Goal: Task Accomplishment & Management: Use online tool/utility

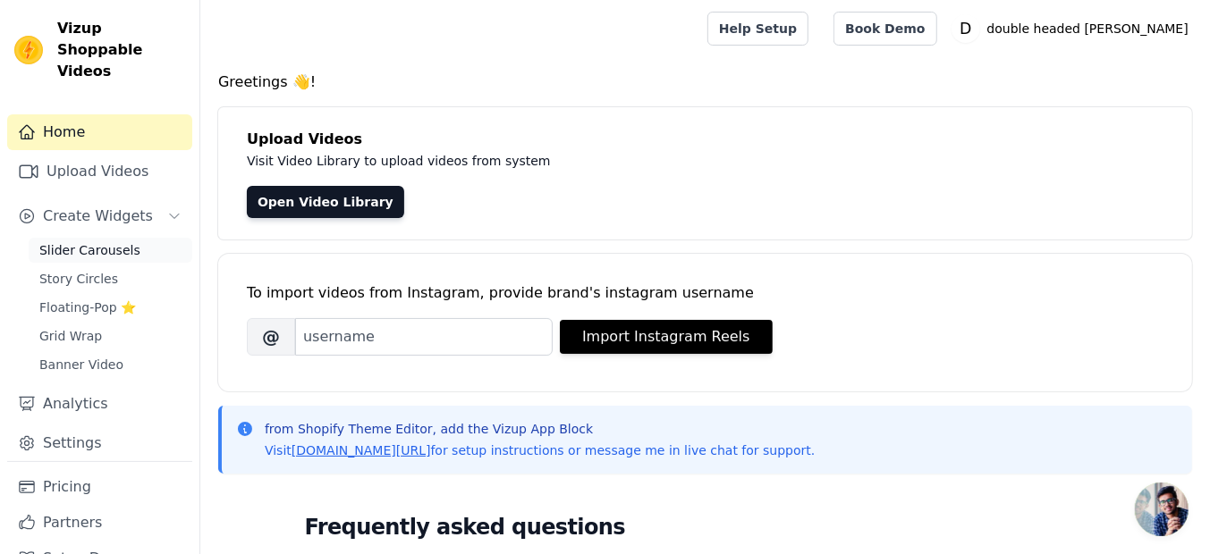
click at [105, 241] on span "Slider Carousels" at bounding box center [89, 250] width 101 height 18
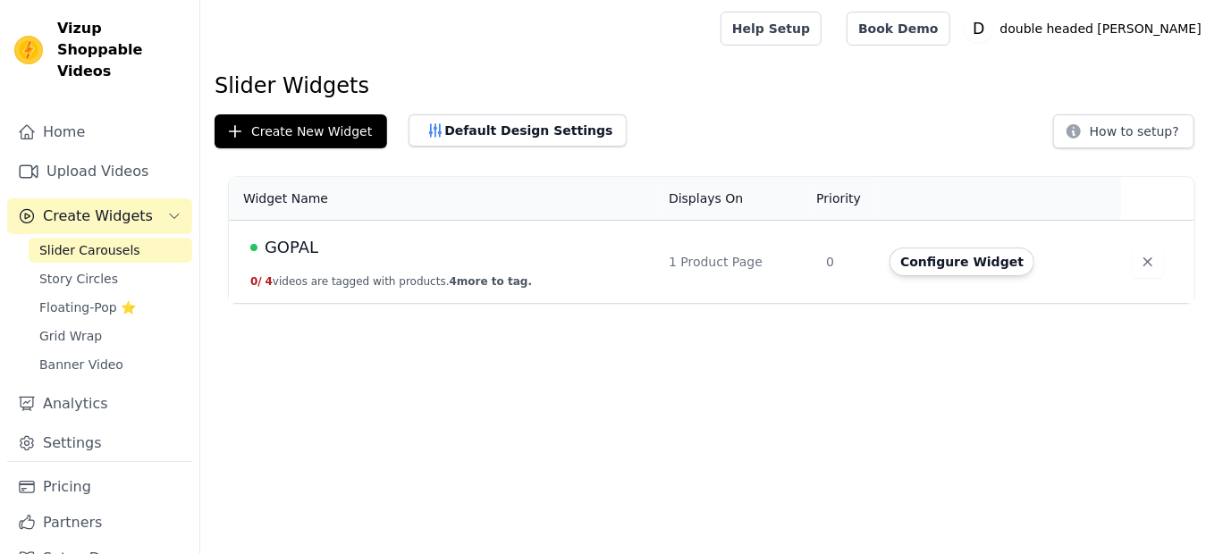
click at [316, 247] on div "GOPAL" at bounding box center [448, 247] width 397 height 25
click at [285, 252] on span "GOPAL" at bounding box center [292, 247] width 54 height 25
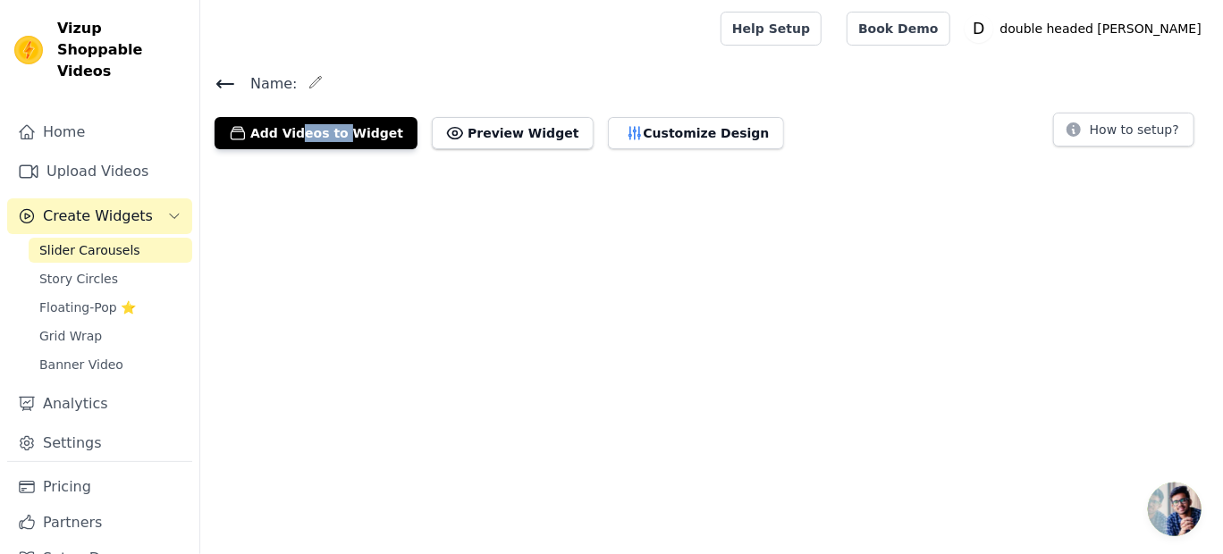
click at [285, 164] on html "Vizup Shoppable Videos Home Upload Videos Create Widgets Slider Carousels Story…" at bounding box center [611, 82] width 1223 height 164
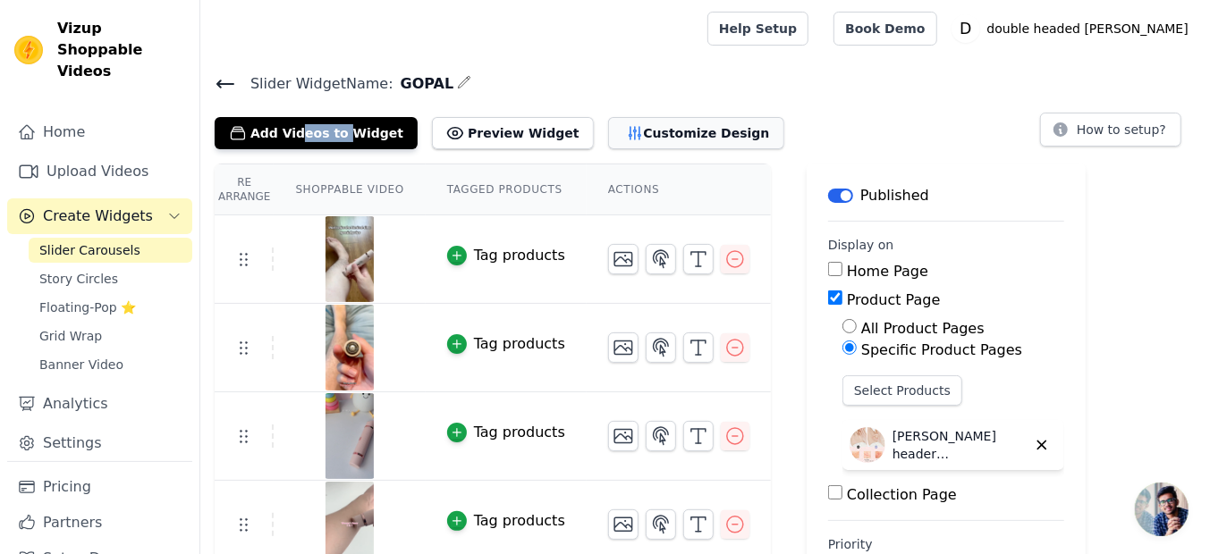
click at [630, 129] on button "Customize Design" at bounding box center [696, 133] width 176 height 32
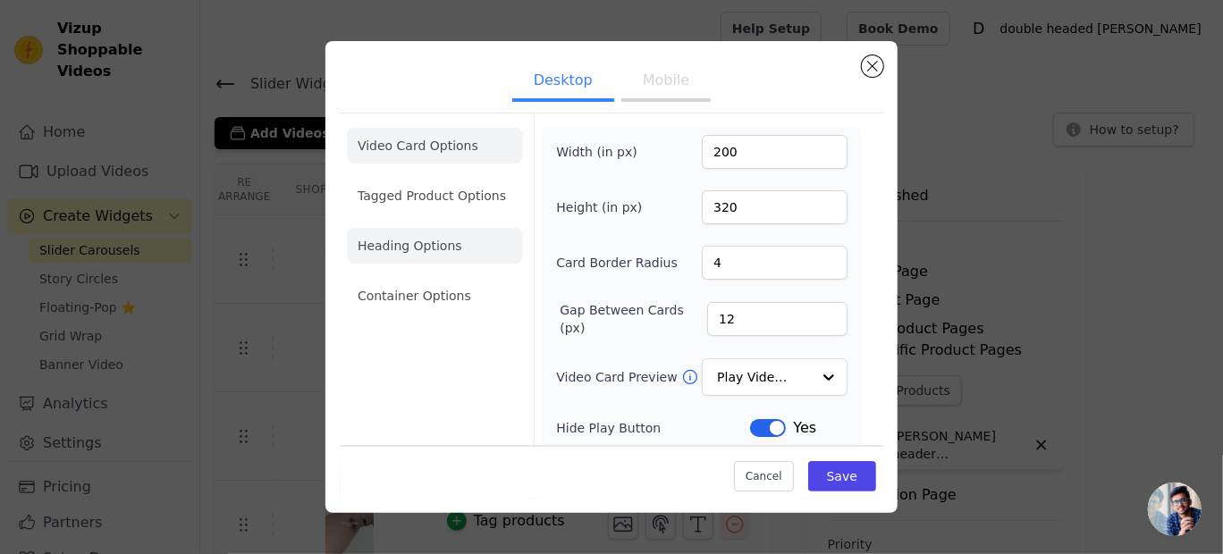
click at [445, 249] on li "Heading Options" at bounding box center [435, 246] width 176 height 36
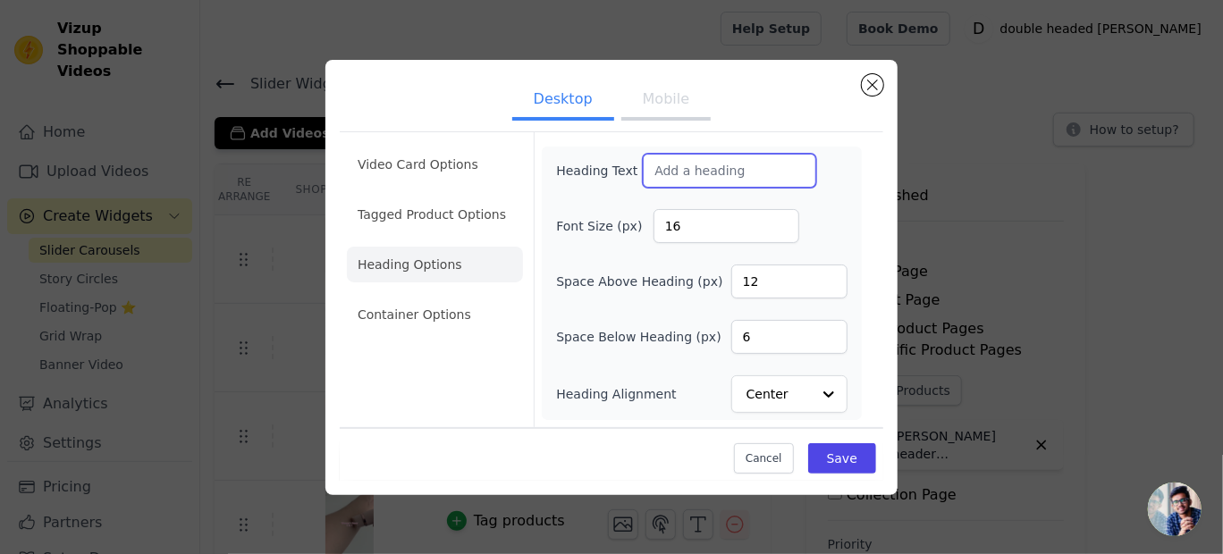
click at [664, 167] on input "Heading Text" at bounding box center [729, 171] width 173 height 34
type input "See it in action !"
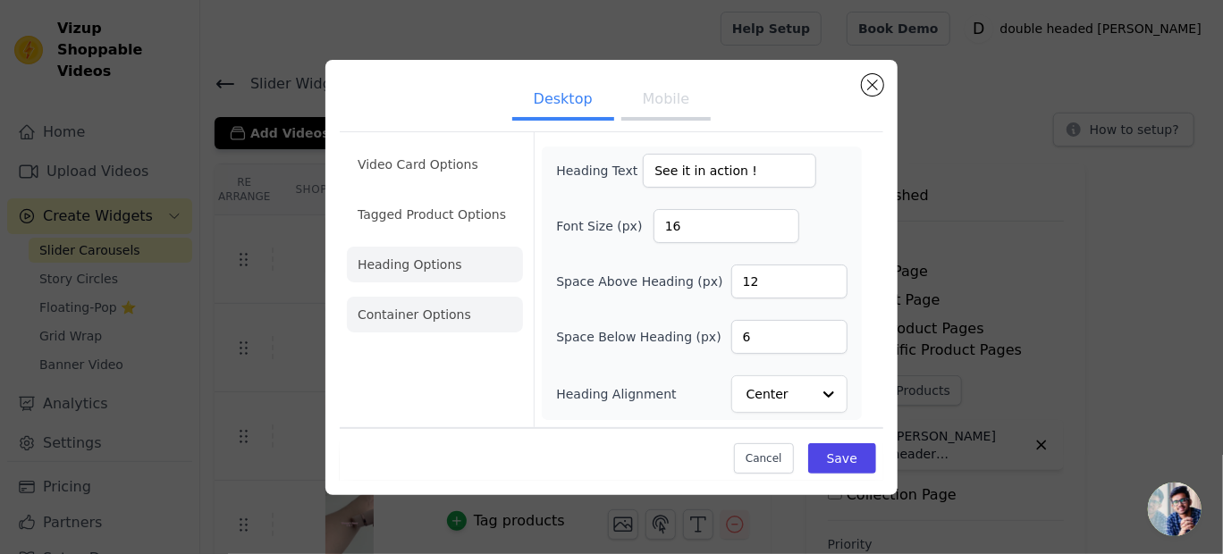
click at [458, 315] on li "Container Options" at bounding box center [435, 315] width 176 height 36
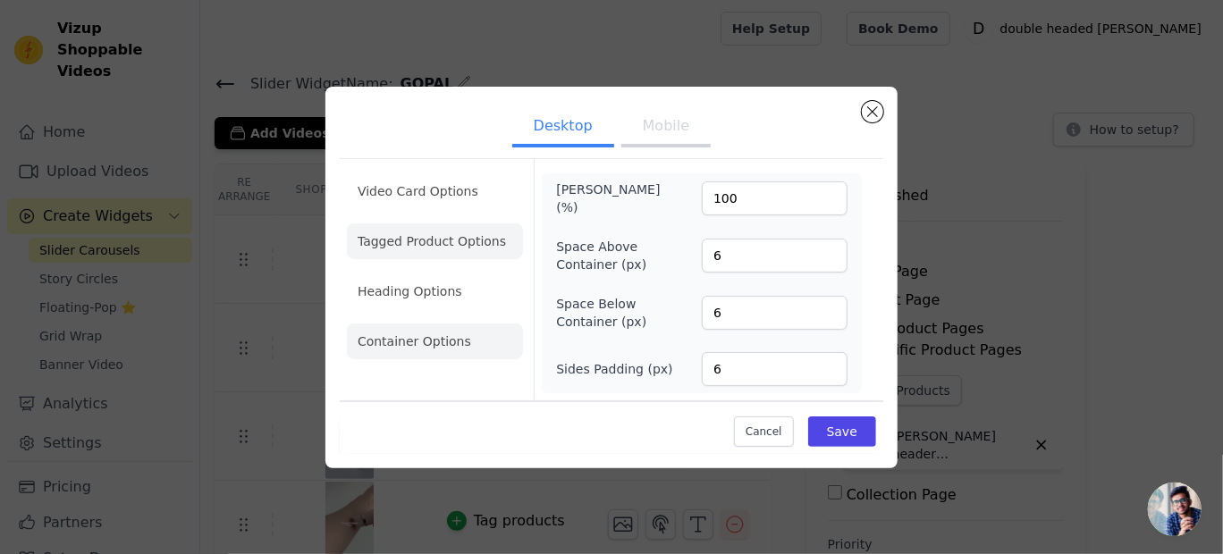
click at [460, 324] on li "Tagged Product Options" at bounding box center [435, 342] width 176 height 36
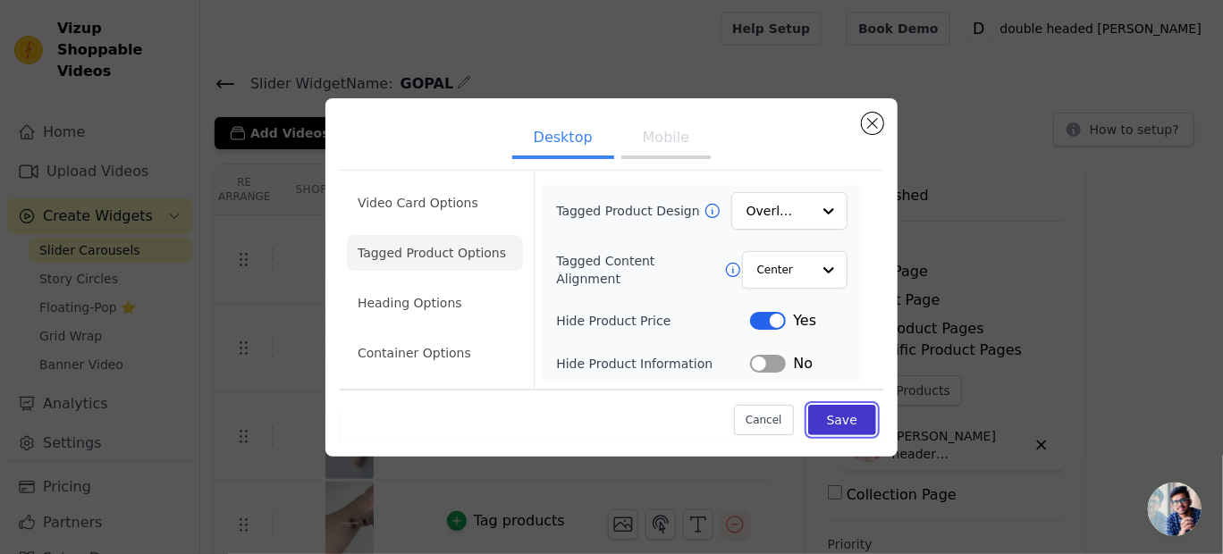
click at [854, 412] on button "Save" at bounding box center [842, 420] width 68 height 30
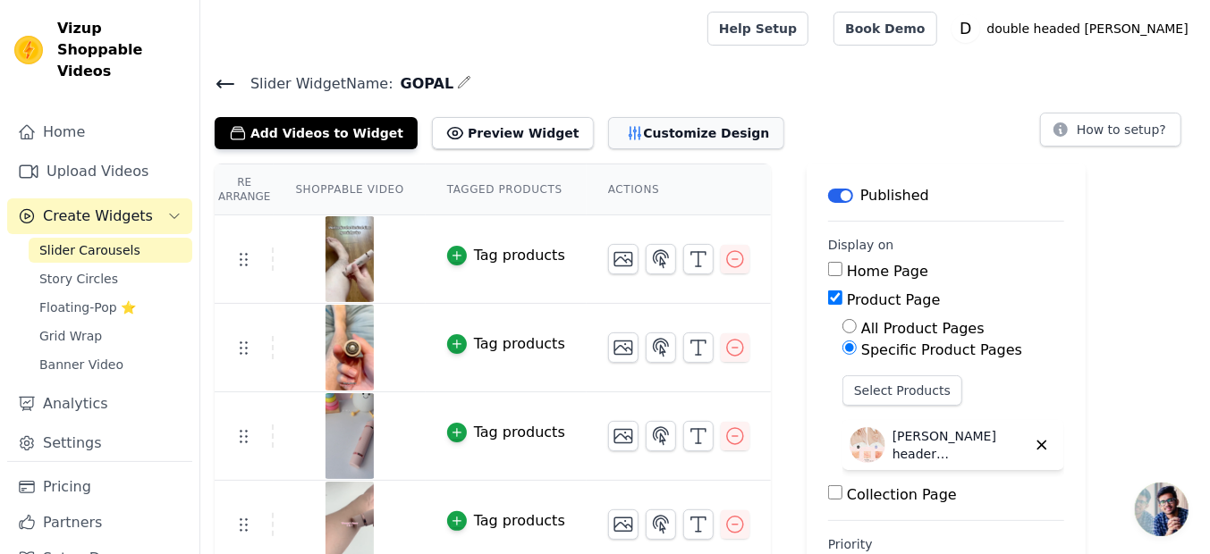
click at [637, 136] on button "Customize Design" at bounding box center [696, 133] width 176 height 32
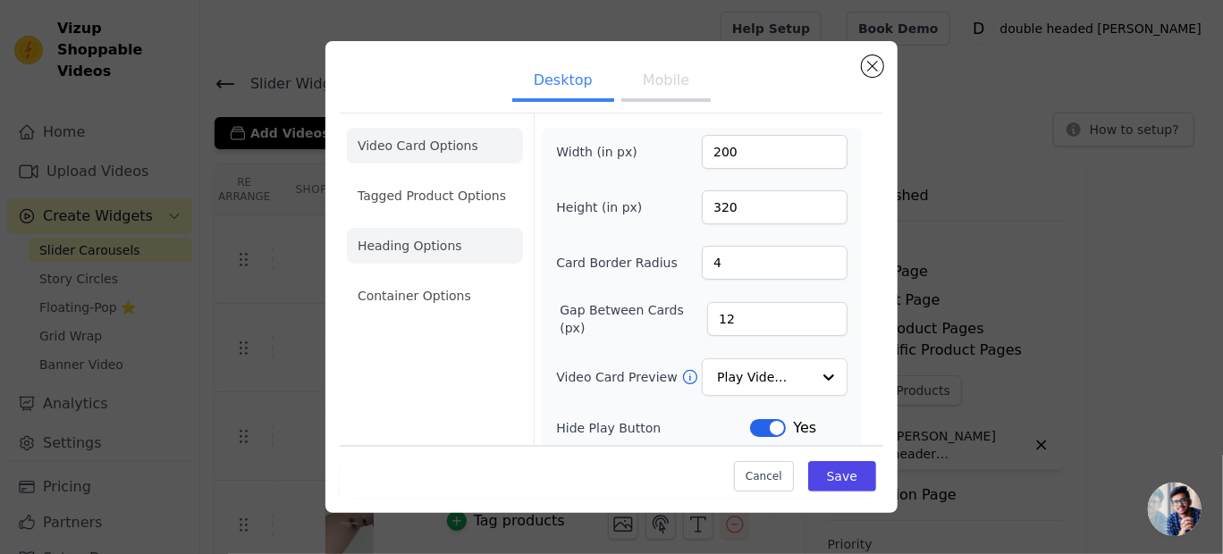
click at [442, 243] on li "Heading Options" at bounding box center [435, 246] width 176 height 36
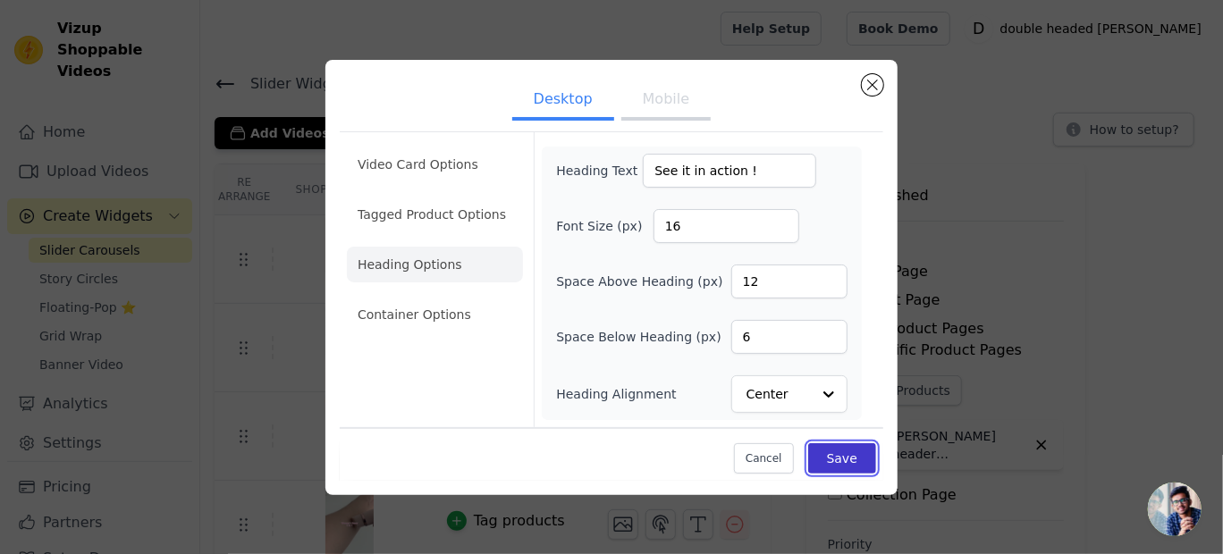
click at [856, 449] on button "Save" at bounding box center [842, 458] width 68 height 30
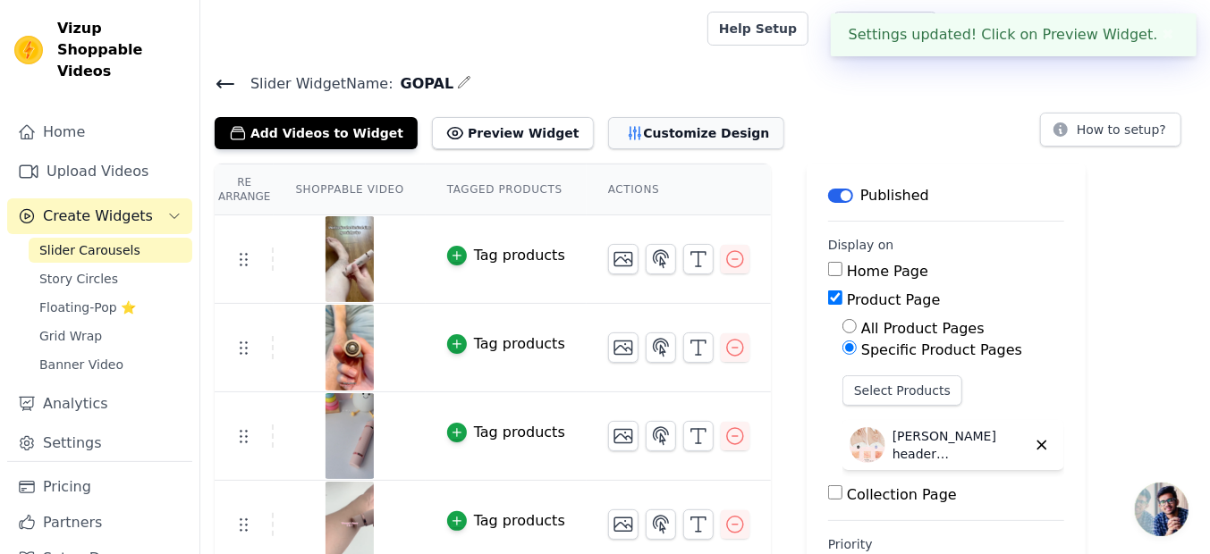
click at [653, 134] on button "Customize Design" at bounding box center [696, 133] width 176 height 32
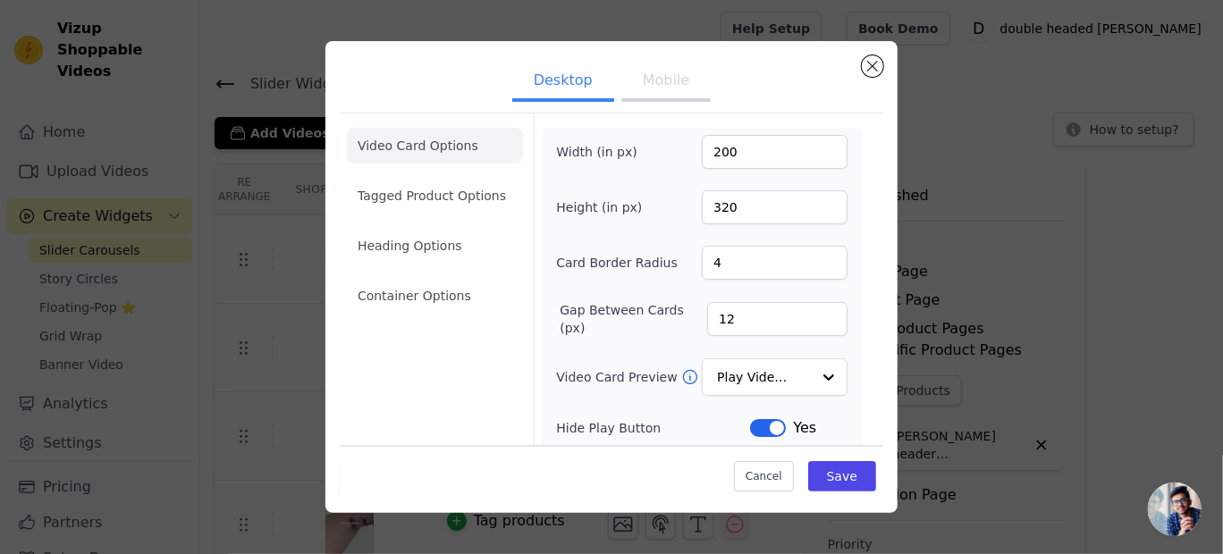
click at [664, 80] on button "Mobile" at bounding box center [665, 82] width 89 height 39
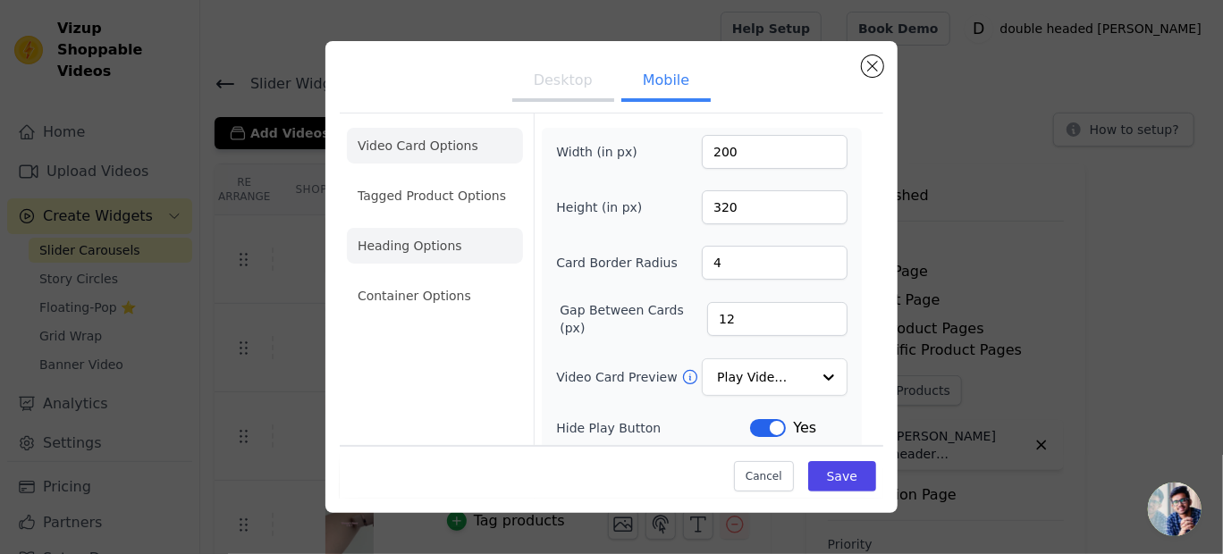
click at [427, 237] on li "Heading Options" at bounding box center [435, 246] width 176 height 36
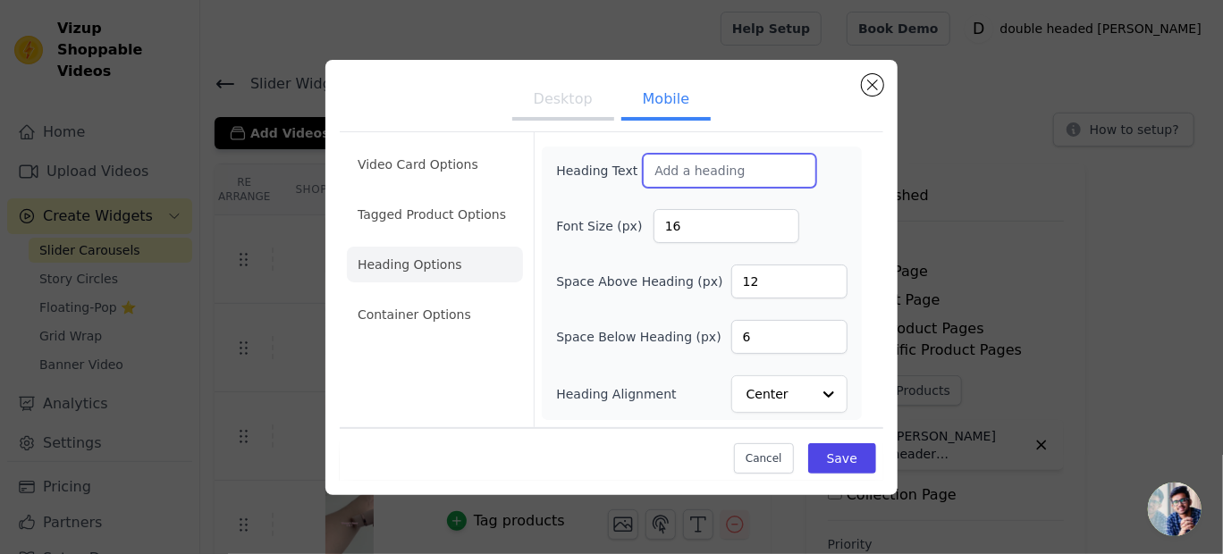
click at [656, 164] on input "Heading Text" at bounding box center [729, 171] width 173 height 34
type input "A"
click at [646, 171] on input "A" at bounding box center [729, 171] width 173 height 34
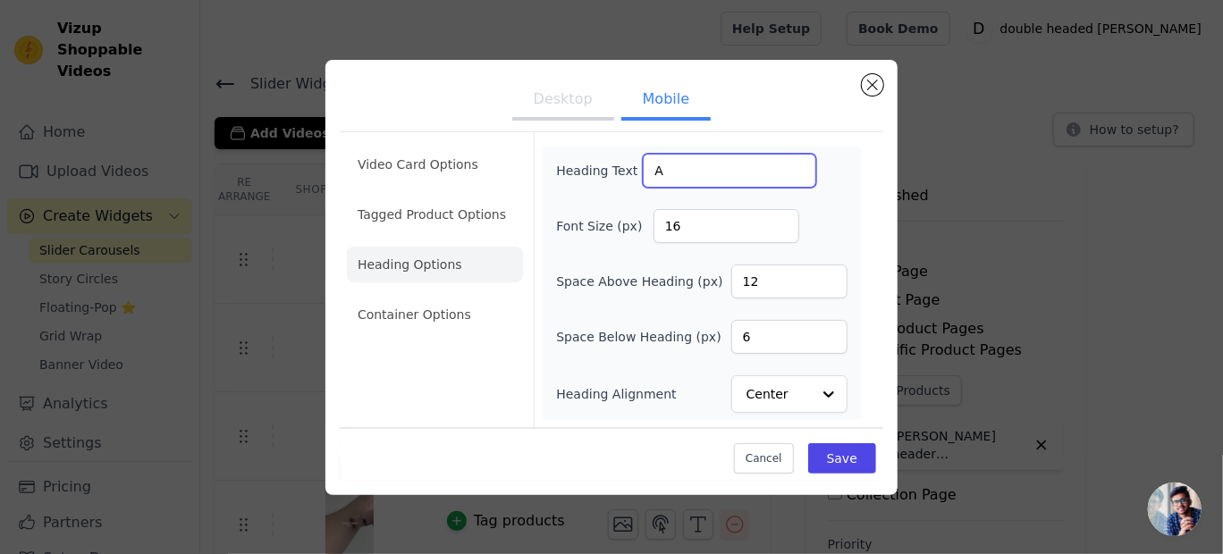
click at [646, 171] on input "A" at bounding box center [729, 171] width 173 height 34
type input "See it in action !"
click at [852, 451] on button "Save" at bounding box center [842, 458] width 68 height 30
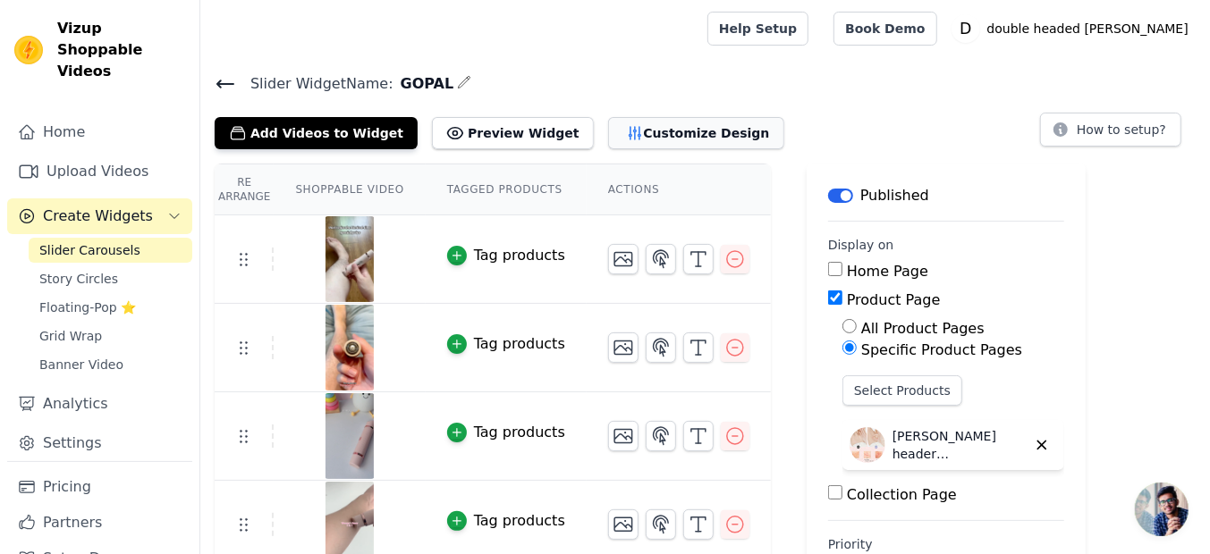
click at [617, 132] on button "Customize Design" at bounding box center [696, 133] width 176 height 32
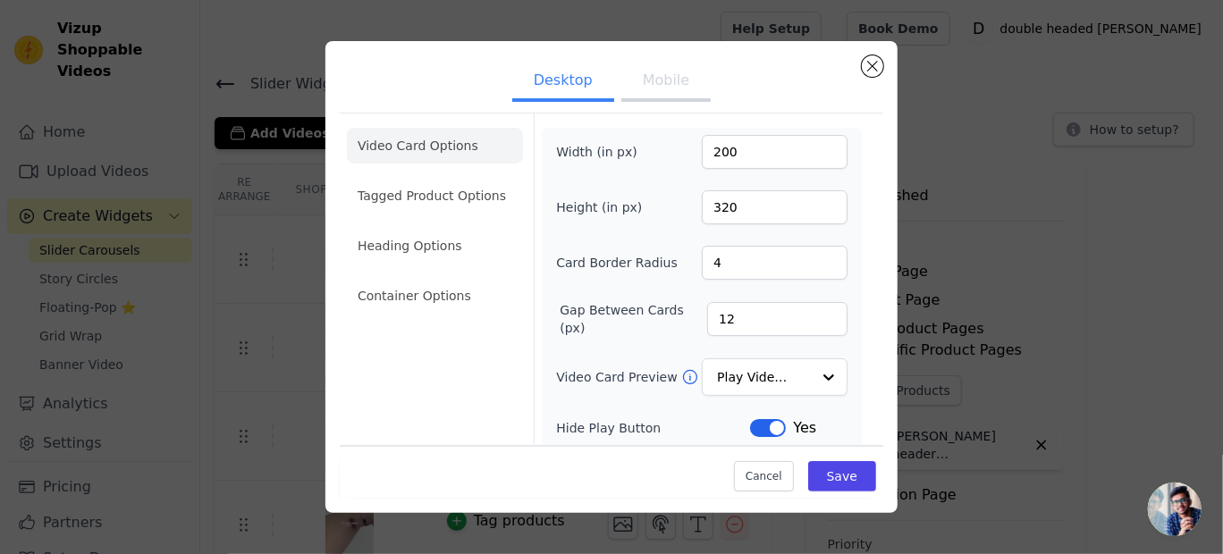
click at [655, 79] on button "Mobile" at bounding box center [665, 82] width 89 height 39
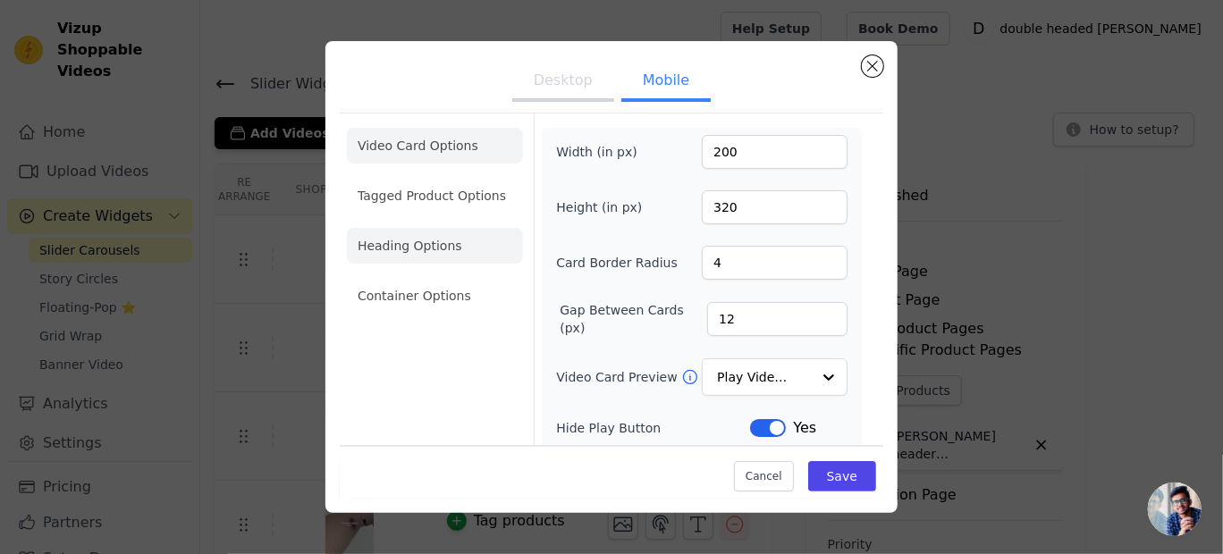
click at [445, 239] on li "Heading Options" at bounding box center [435, 246] width 176 height 36
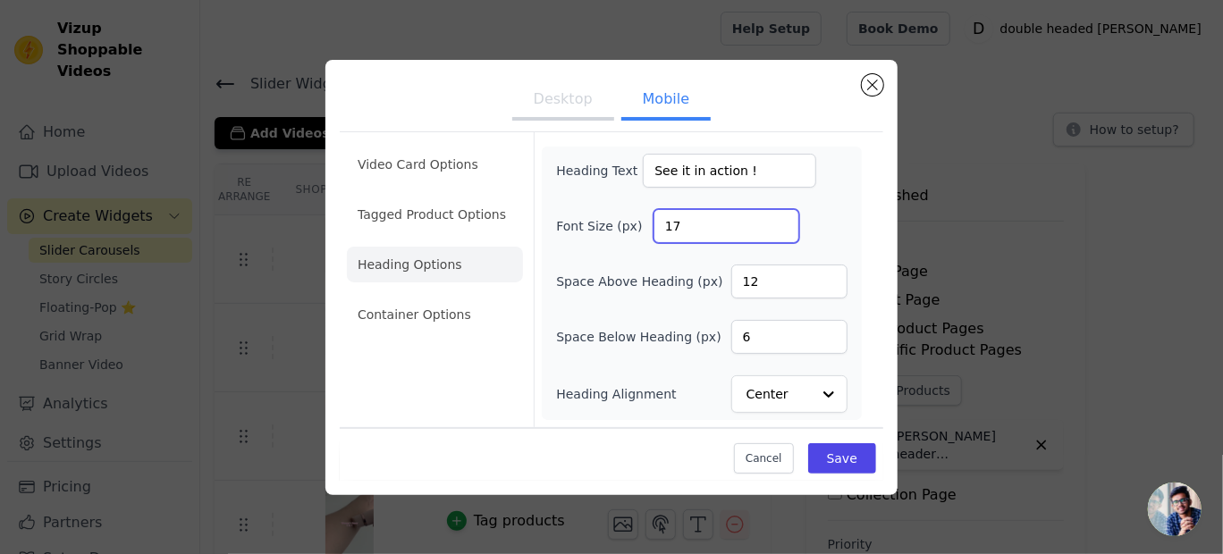
click at [780, 218] on input "17" at bounding box center [726, 226] width 146 height 34
click at [780, 218] on input "18" at bounding box center [726, 226] width 146 height 34
click at [780, 218] on input "19" at bounding box center [726, 226] width 146 height 34
click at [780, 218] on input "20" at bounding box center [726, 226] width 146 height 34
click at [780, 218] on input "21" at bounding box center [726, 226] width 146 height 34
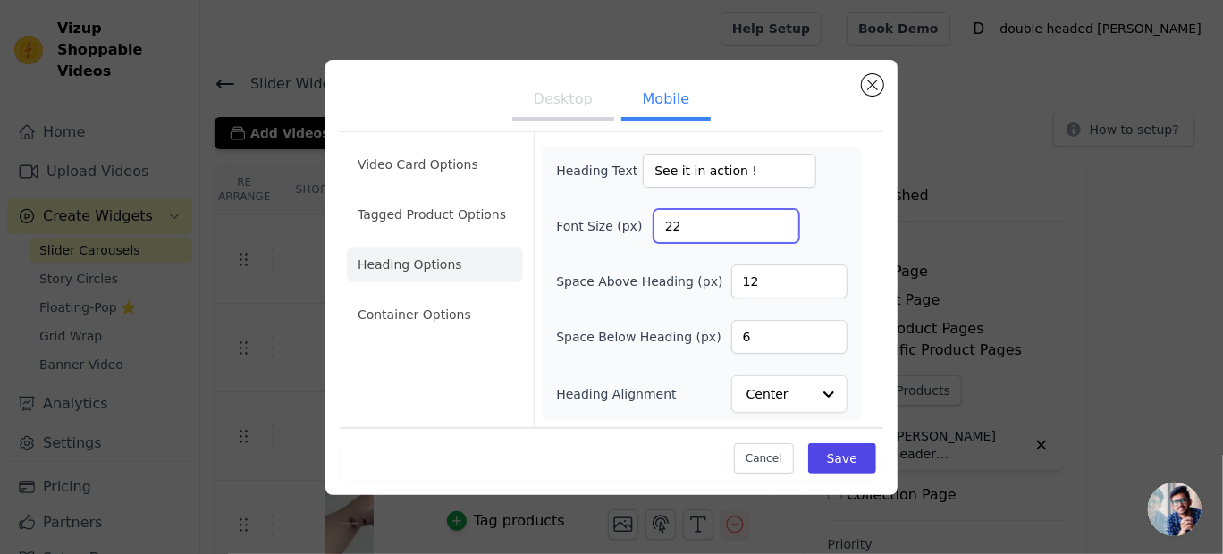
click at [780, 218] on input "22" at bounding box center [726, 226] width 146 height 34
click at [780, 218] on input "23" at bounding box center [726, 226] width 146 height 34
click at [780, 218] on input "24" at bounding box center [726, 226] width 146 height 34
type input "25"
click at [780, 218] on input "25" at bounding box center [726, 226] width 146 height 34
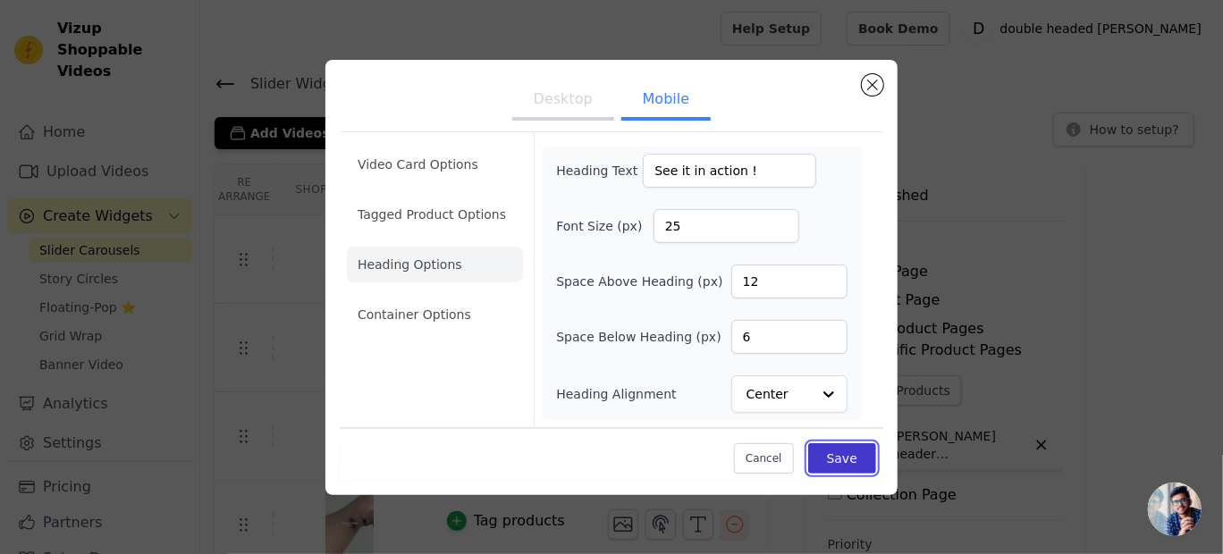
click at [845, 452] on button "Save" at bounding box center [842, 458] width 68 height 30
